Goal: Find specific page/section: Find specific page/section

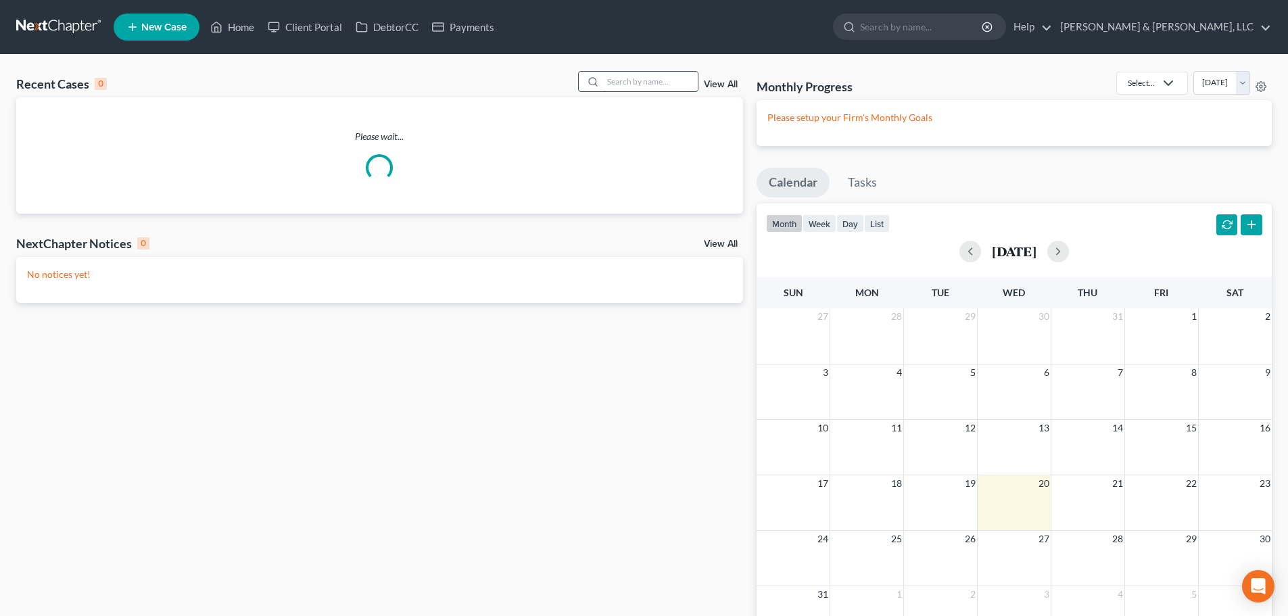
click at [646, 86] on input "search" at bounding box center [650, 82] width 95 height 20
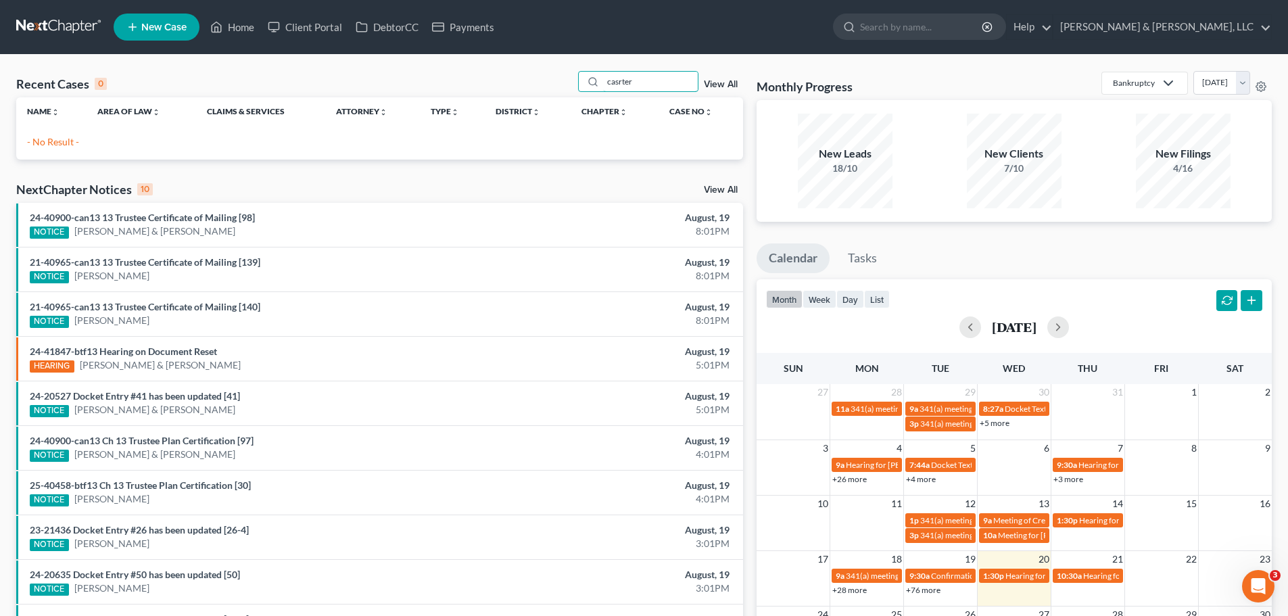
drag, startPoint x: 646, startPoint y: 85, endPoint x: 535, endPoint y: 89, distance: 110.3
click at [535, 89] on div "Recent Cases 0 casrter View All" at bounding box center [379, 84] width 727 height 26
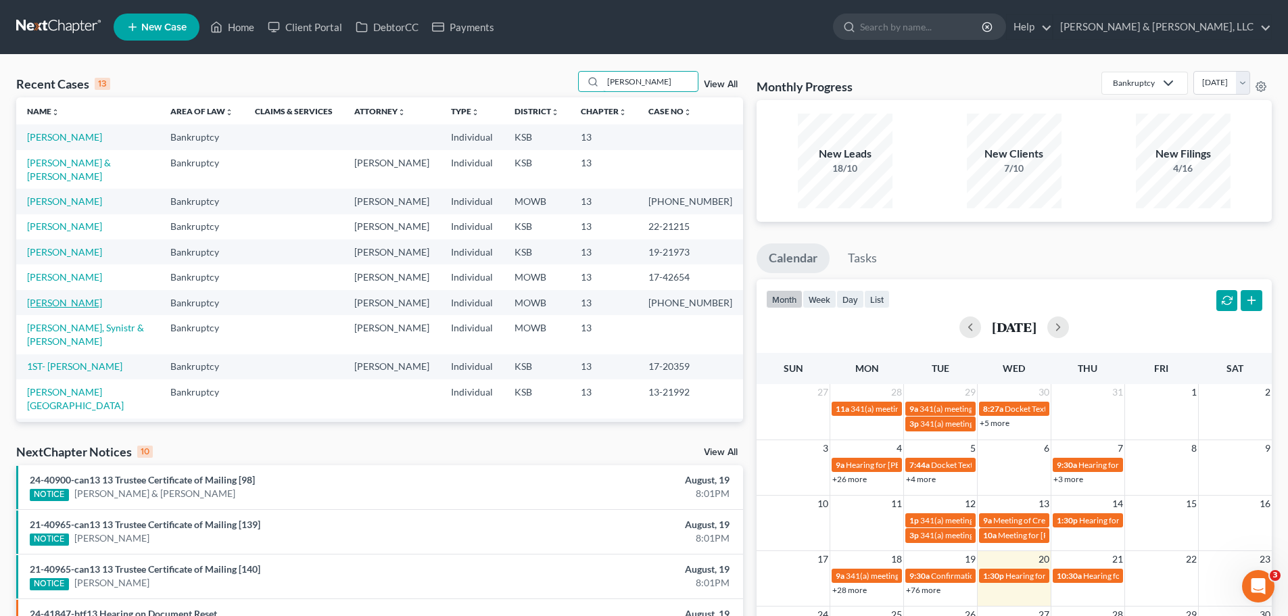
type input "[PERSON_NAME]"
click at [89, 297] on link "[PERSON_NAME]" at bounding box center [64, 302] width 75 height 11
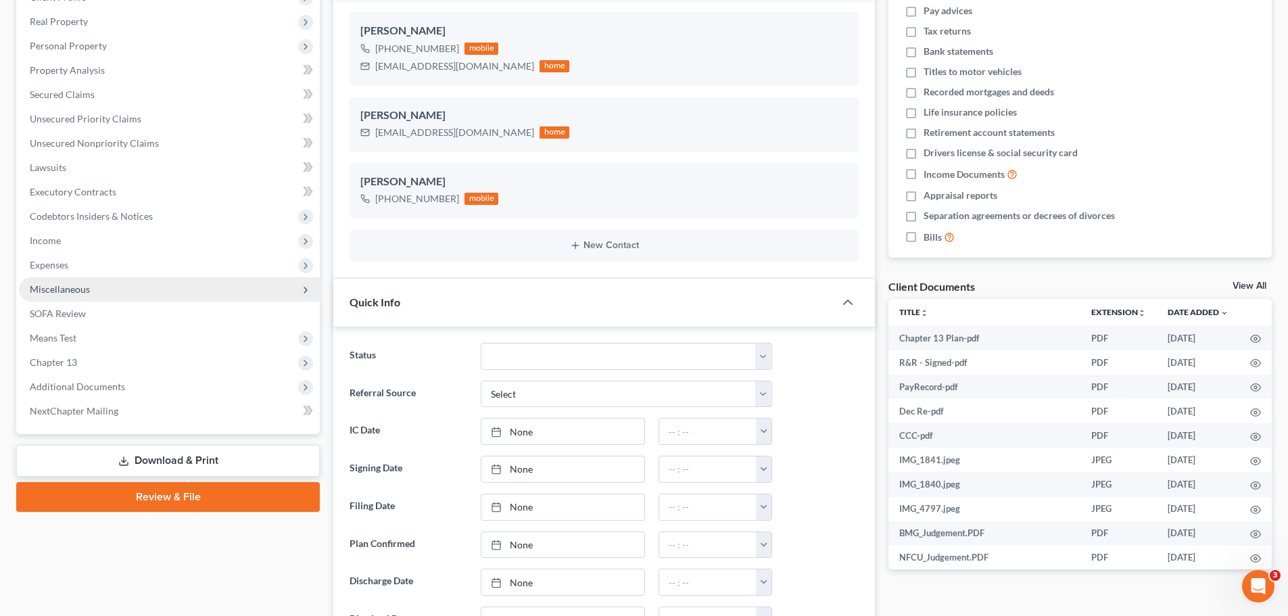
scroll to position [270, 0]
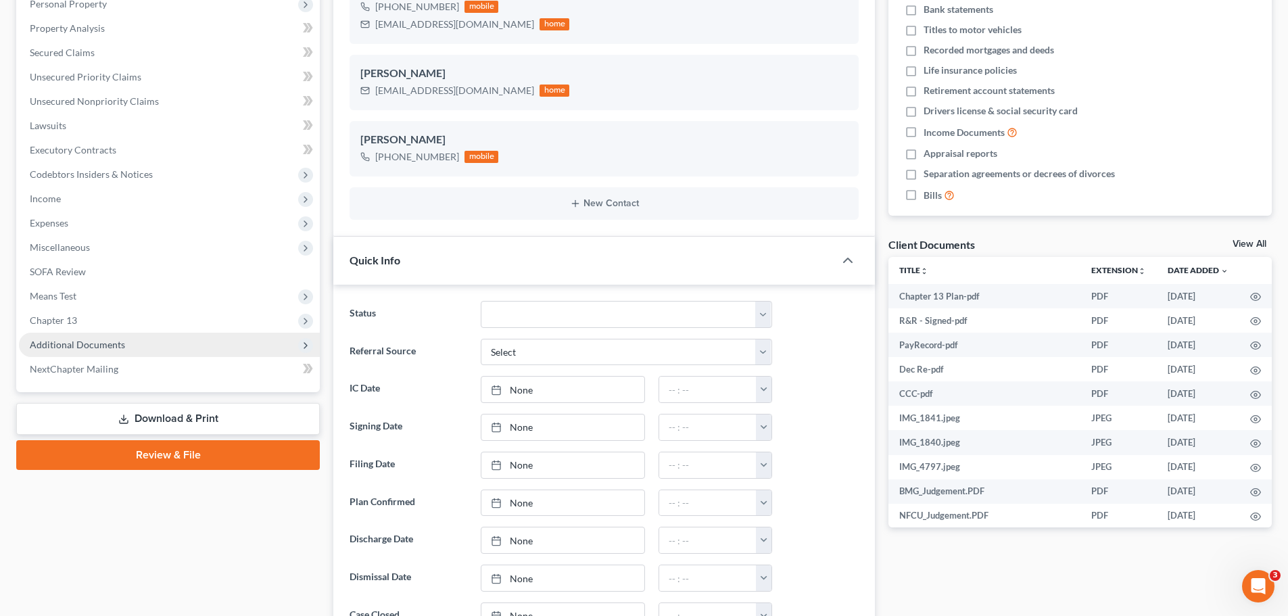
click at [110, 348] on span "Additional Documents" at bounding box center [77, 344] width 95 height 11
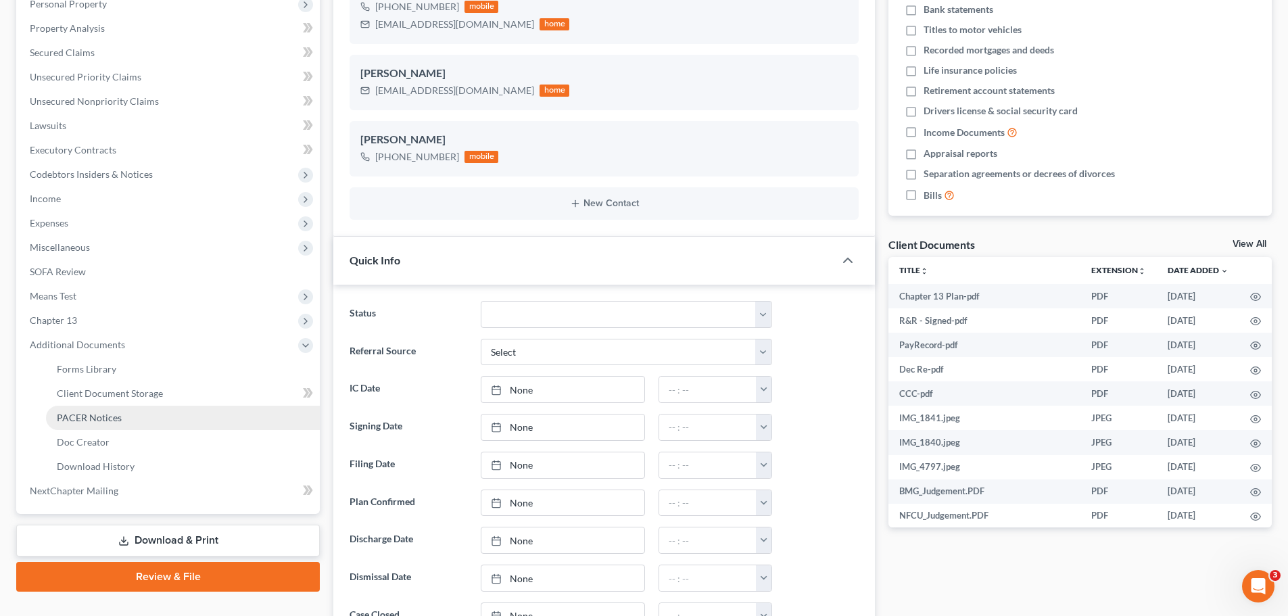
click at [114, 414] on span "PACER Notices" at bounding box center [89, 417] width 65 height 11
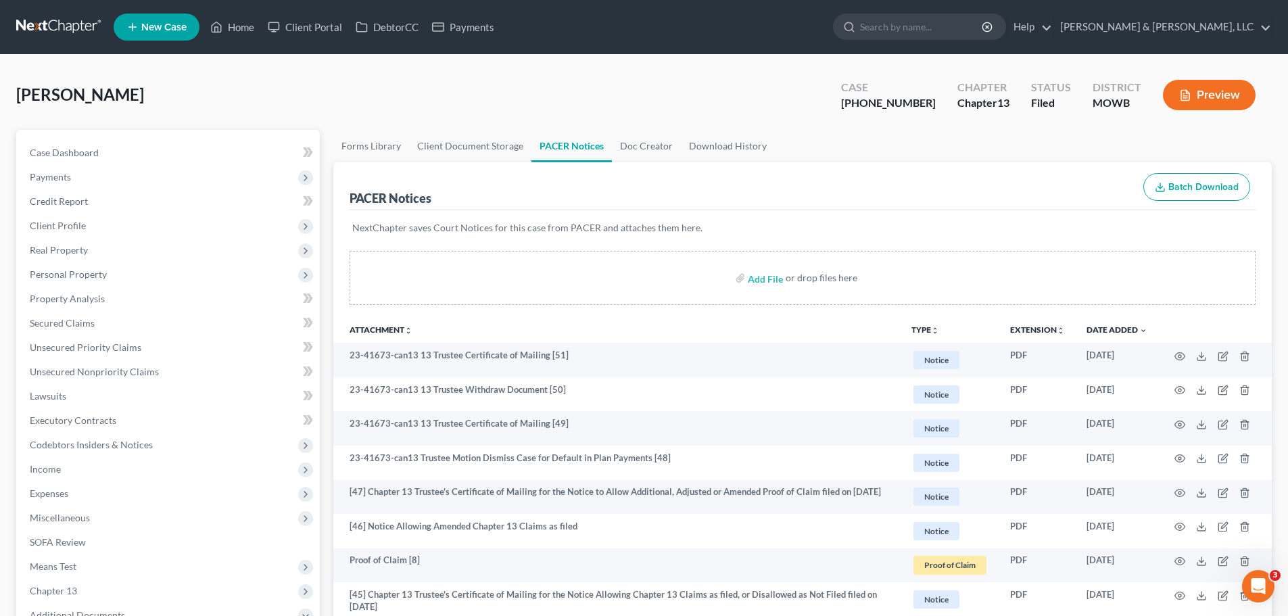
scroll to position [68, 0]
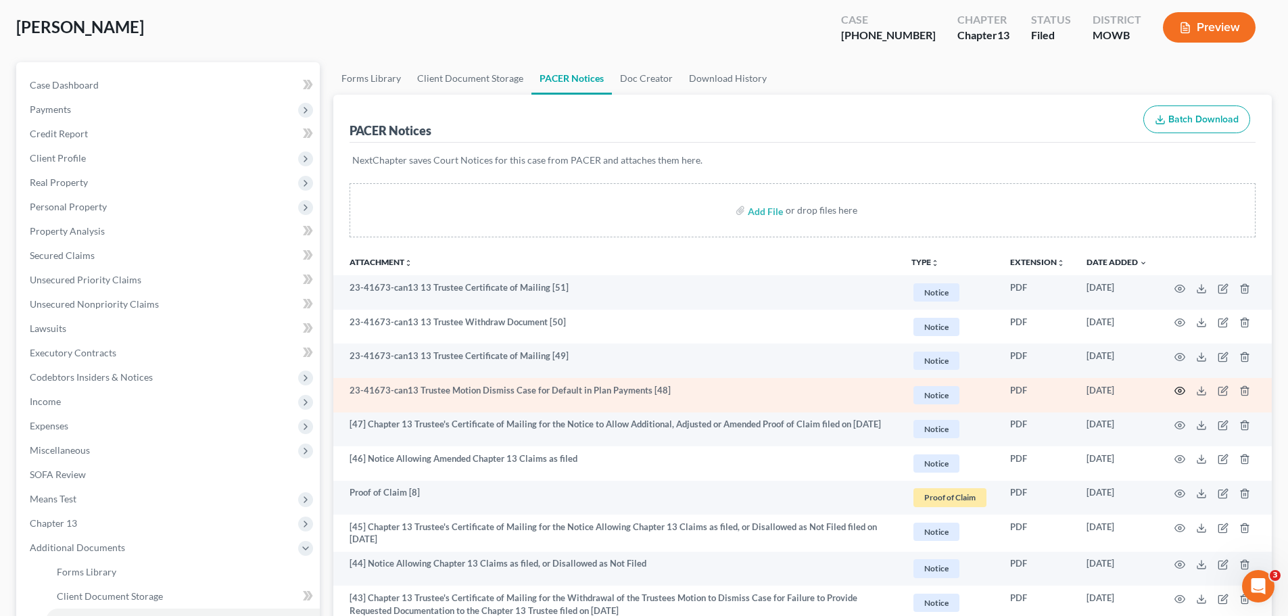
click at [1177, 391] on icon "button" at bounding box center [1179, 390] width 11 height 11
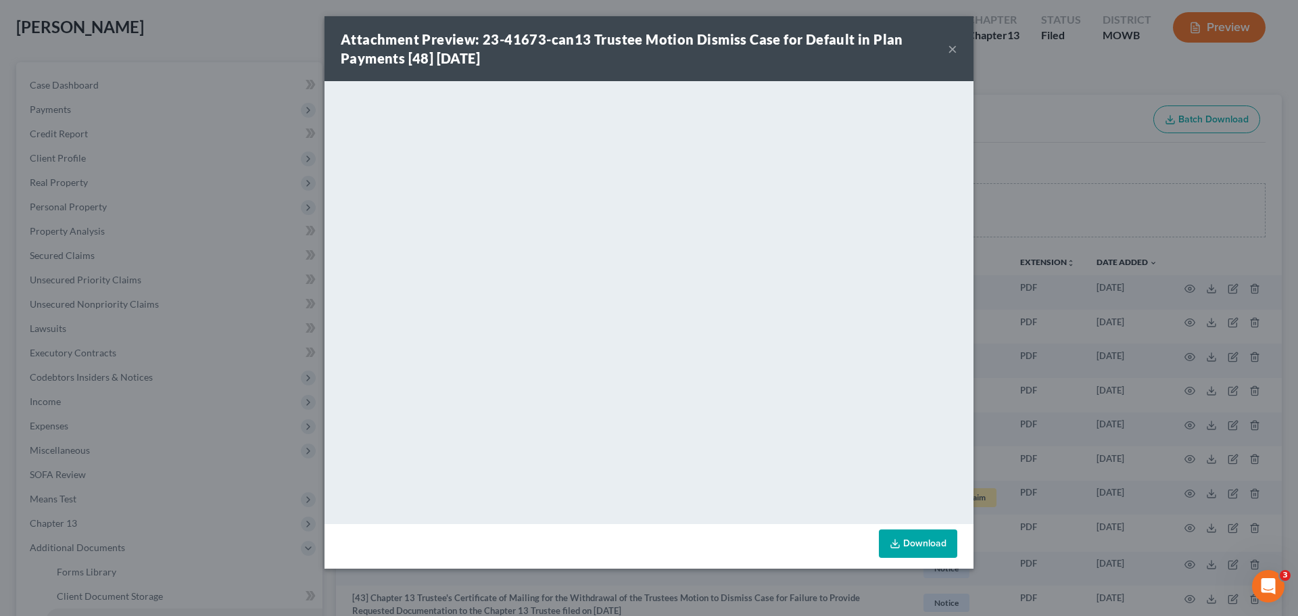
click at [951, 50] on button "×" at bounding box center [952, 49] width 9 height 16
